Goal: Navigation & Orientation: Find specific page/section

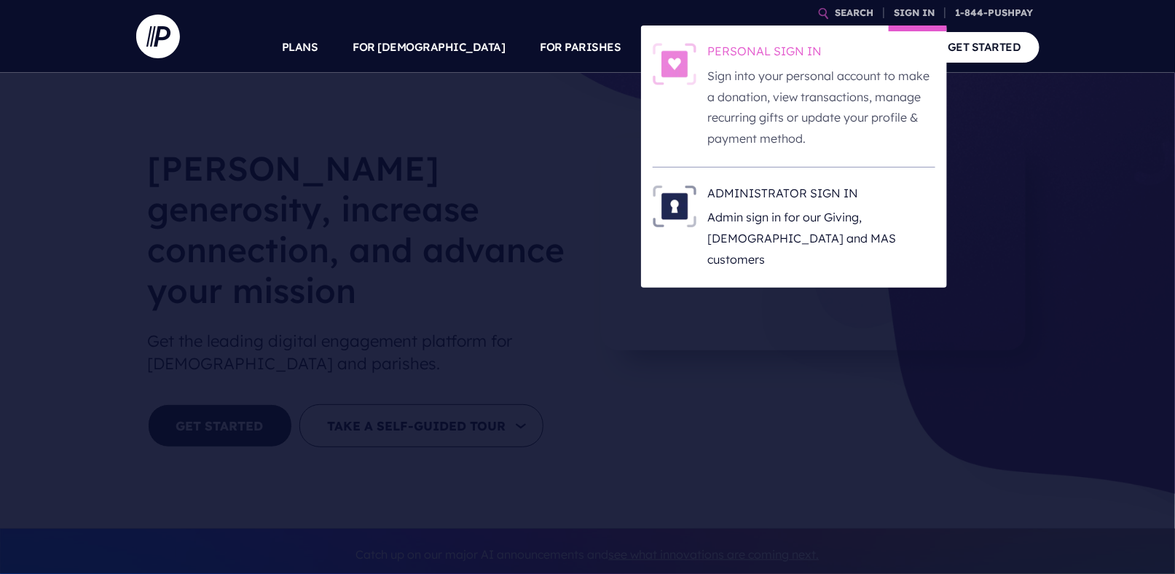
drag, startPoint x: 912, startPoint y: 9, endPoint x: 878, endPoint y: 66, distance: 65.7
click at [912, 9] on link "SIGN IN" at bounding box center [915, 13] width 52 height 26
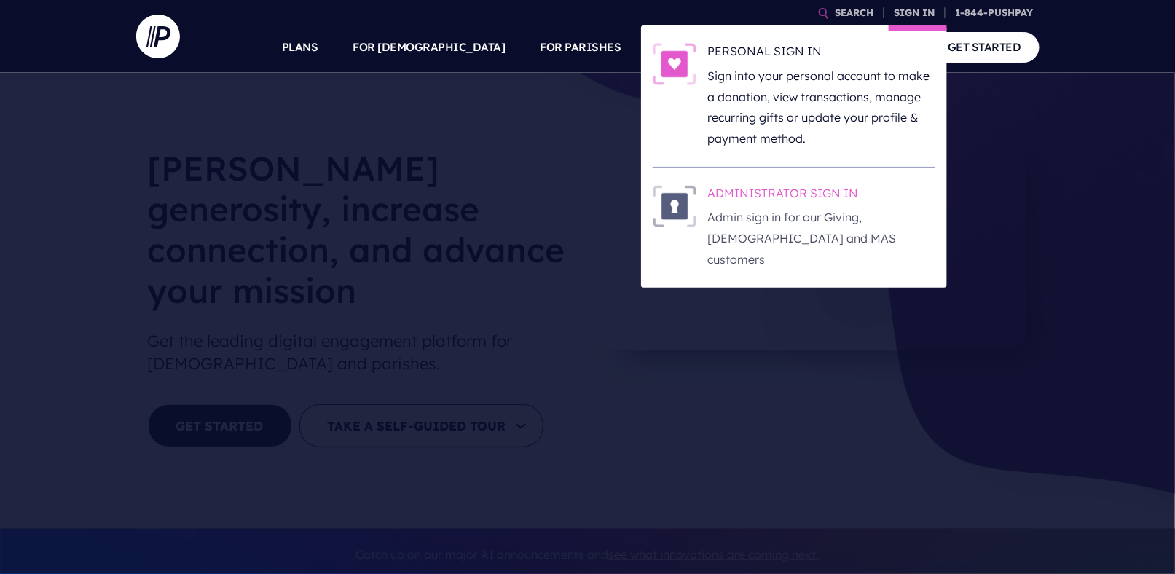
click at [777, 195] on h6 "ADMINISTRATOR SIGN IN" at bounding box center [821, 196] width 227 height 22
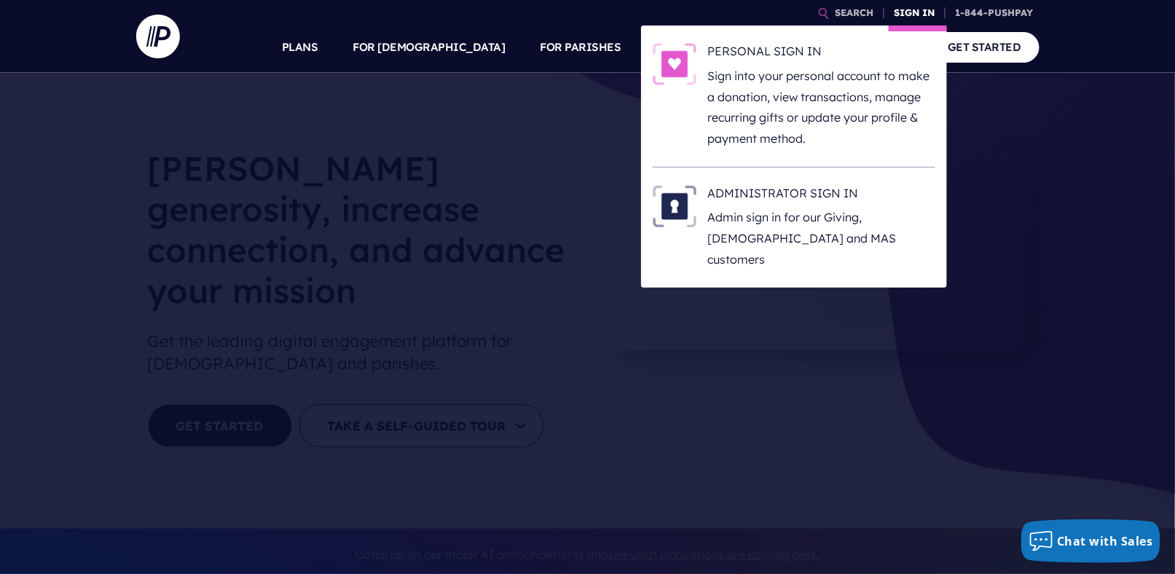
click at [899, 1] on link "SIGN IN" at bounding box center [915, 13] width 52 height 26
click at [789, 200] on h6 "ADMINISTRATOR SIGN IN" at bounding box center [821, 196] width 227 height 22
